Goal: Check status: Check status

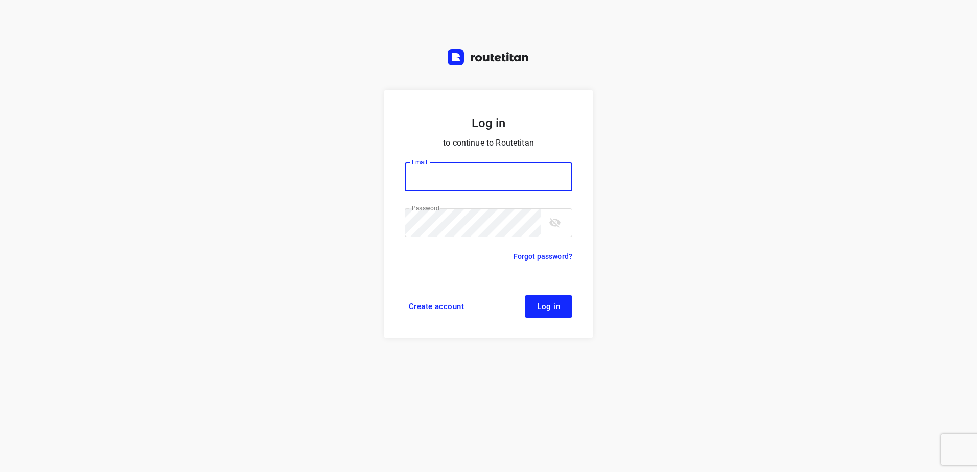
type input "horeca@kaddour.nl"
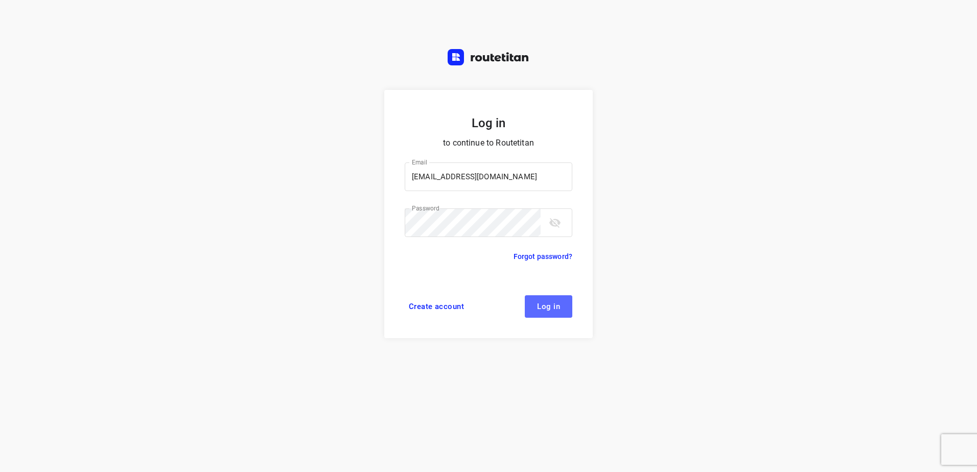
click at [546, 303] on span "Log in" at bounding box center [548, 306] width 23 height 8
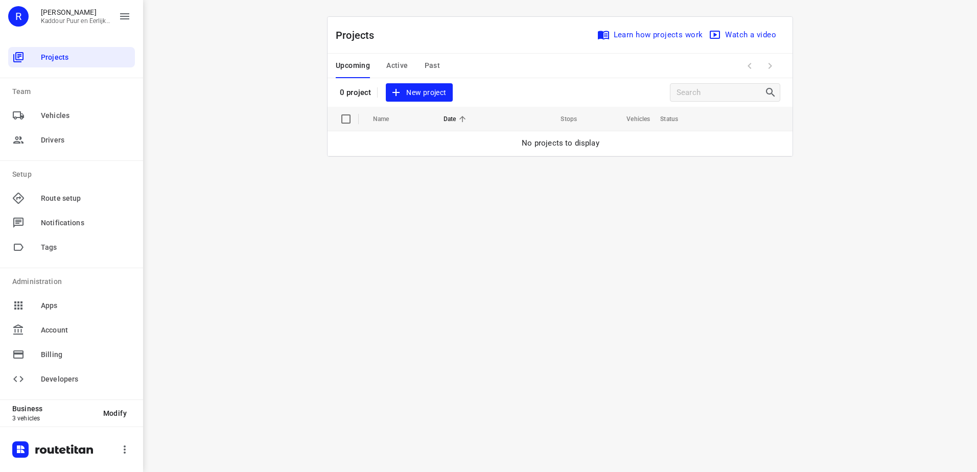
click at [409, 64] on div "Upcoming Active Past" at bounding box center [396, 66] width 121 height 25
click at [405, 64] on span "Active" at bounding box center [396, 65] width 21 height 13
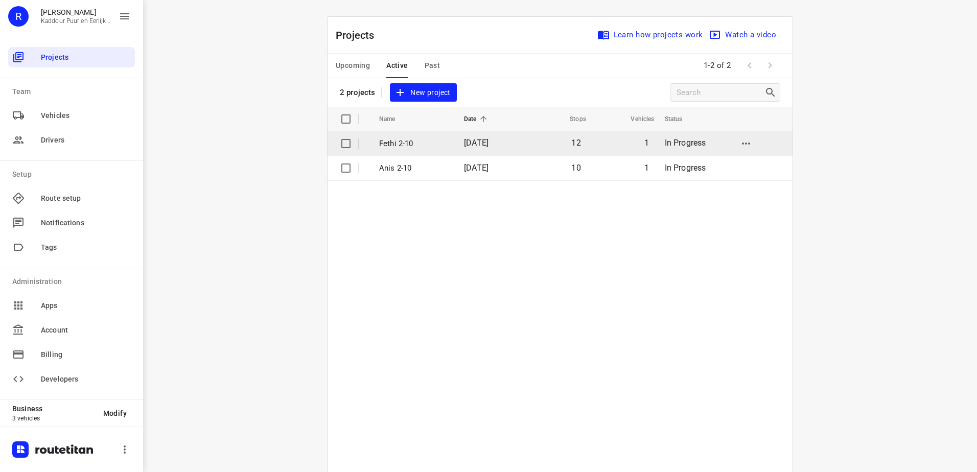
click at [406, 137] on td "Fethi 2-10" at bounding box center [412, 143] width 87 height 25
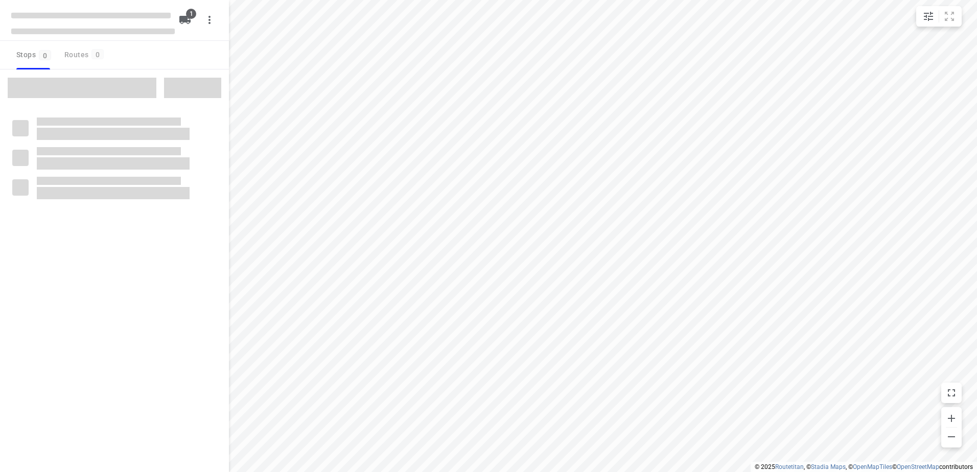
type input "distance"
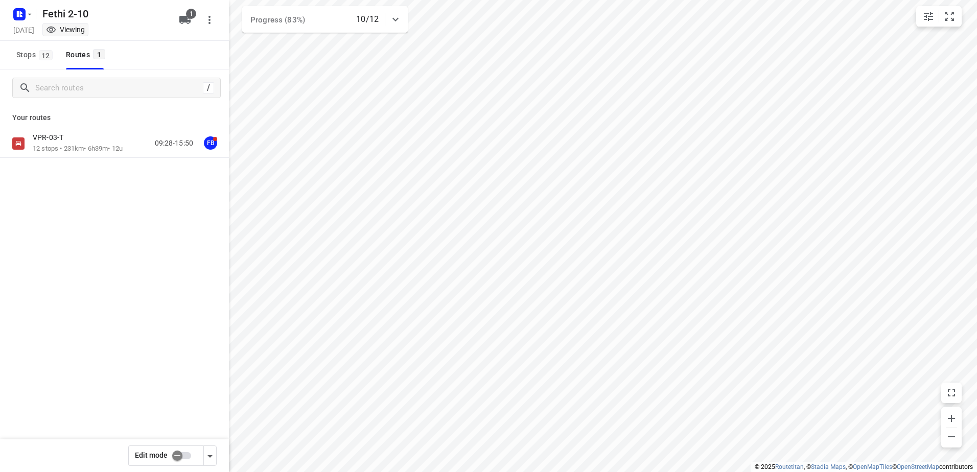
click at [119, 131] on div "VPR-03-T 12 stops • 231km • 6h39m • 12u 09:28-15:50 FB" at bounding box center [114, 143] width 229 height 29
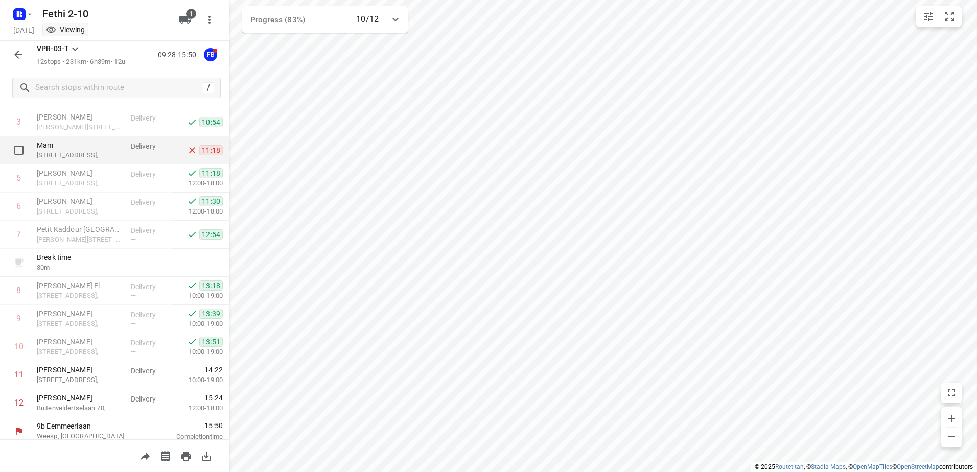
scroll to position [111, 0]
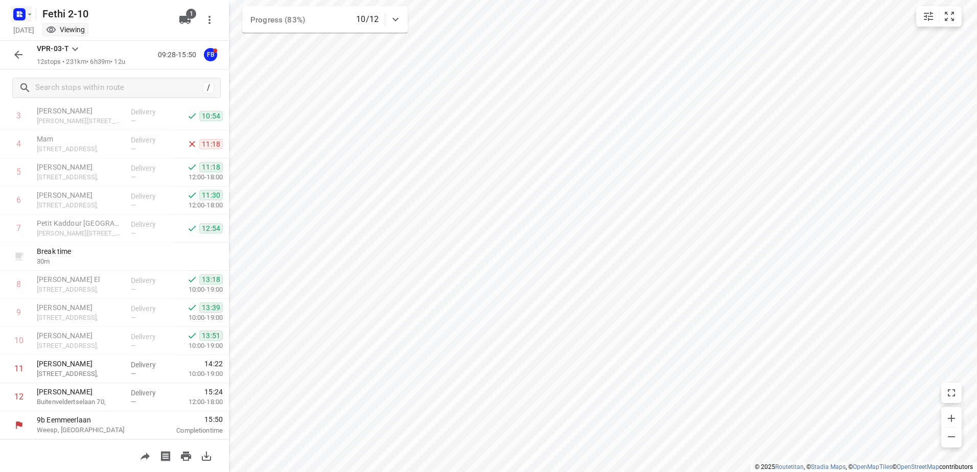
click at [14, 10] on rect "button" at bounding box center [19, 14] width 12 height 12
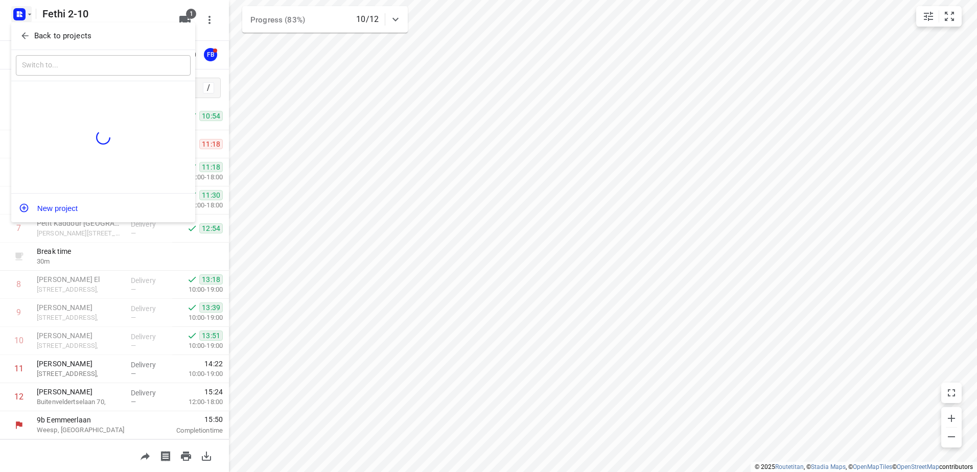
click at [27, 30] on span "Back to projects" at bounding box center [103, 36] width 167 height 12
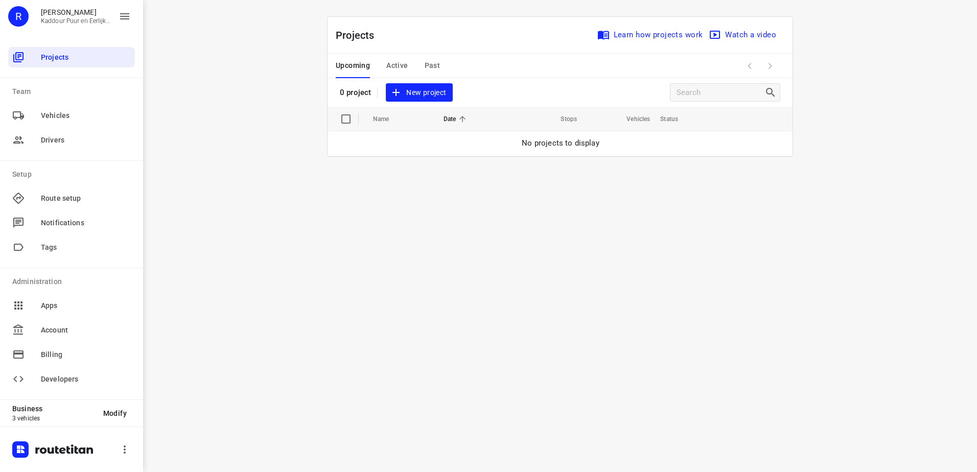
click at [425, 61] on span "Past" at bounding box center [432, 65] width 16 height 13
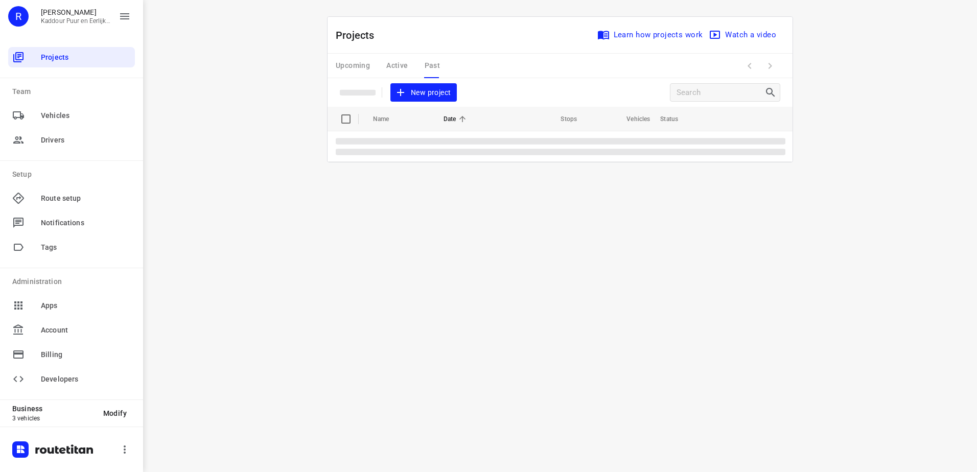
click at [404, 62] on div "Upcoming Active Past" at bounding box center [396, 66] width 121 height 25
click at [401, 65] on div "Upcoming Active Past" at bounding box center [396, 66] width 121 height 25
click at [399, 67] on div "Upcoming Active Past" at bounding box center [396, 66] width 121 height 25
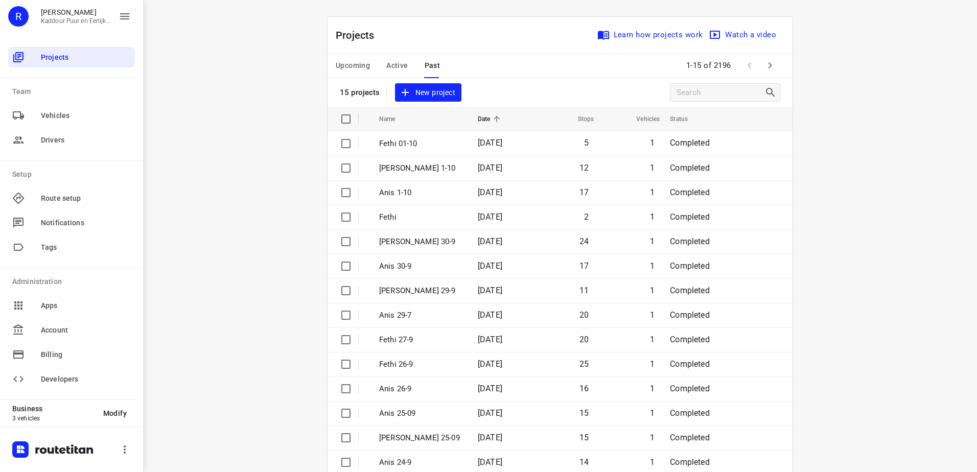
click at [399, 67] on span "Active" at bounding box center [396, 65] width 21 height 13
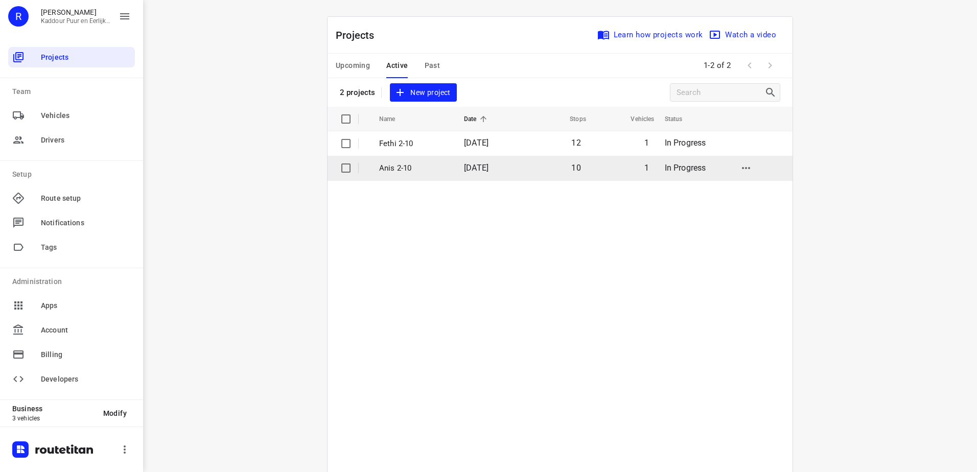
click at [466, 173] on td "[DATE]" at bounding box center [489, 168] width 66 height 25
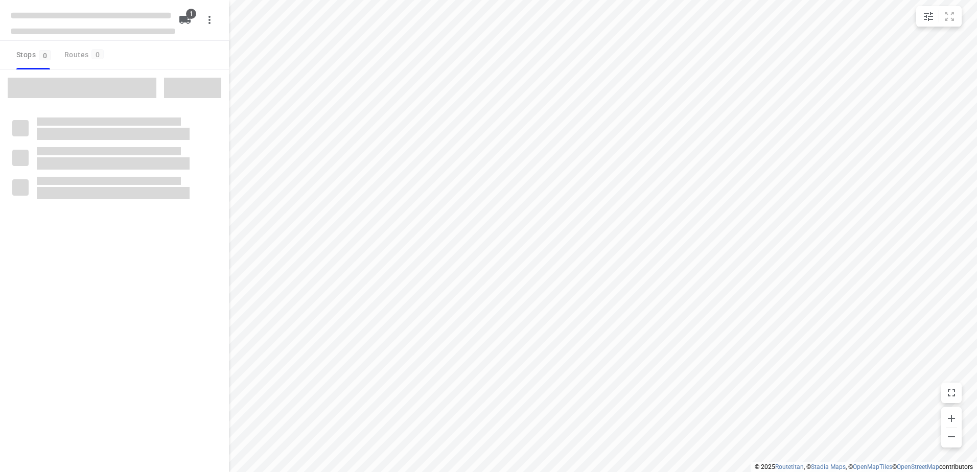
type input "distance"
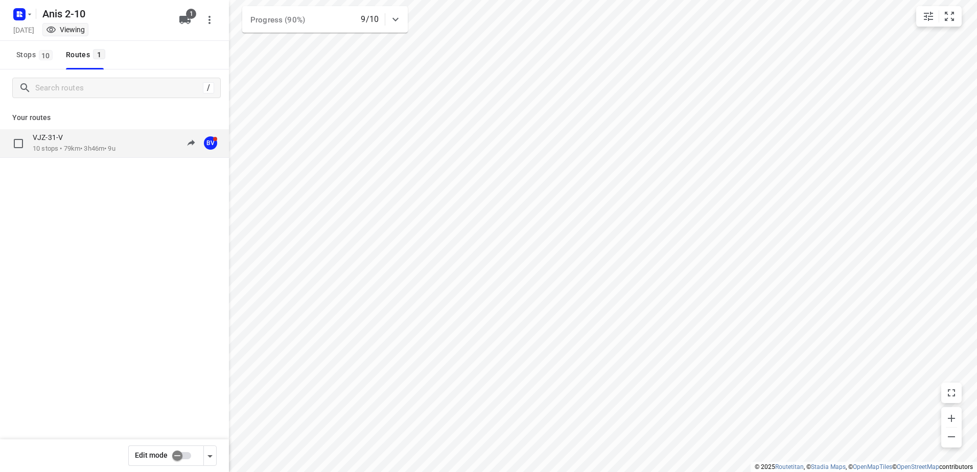
click at [108, 132] on div "VJZ-31-V 10 stops • 79km • 3h46m • 9u 09:43-14:19 BV" at bounding box center [114, 143] width 229 height 29
